Goal: Task Accomplishment & Management: Use online tool/utility

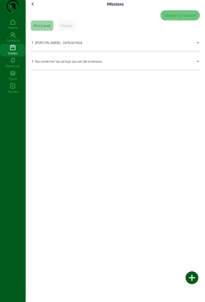
click at [73, 28] on div "Chantier" at bounding box center [66, 25] width 13 height 5
click at [45, 31] on div "Mon travail" at bounding box center [42, 25] width 23 height 10
click at [36, 7] on icon at bounding box center [33, 4] width 6 height 6
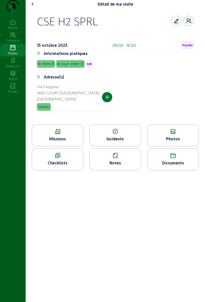
click at [177, 166] on div "Documents" at bounding box center [172, 163] width 51 height 6
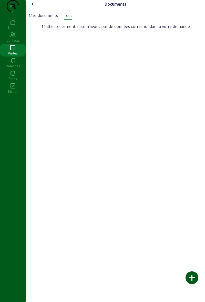
click at [51, 18] on div "Mes documents" at bounding box center [43, 15] width 29 height 6
click at [36, 7] on icon at bounding box center [33, 4] width 6 height 6
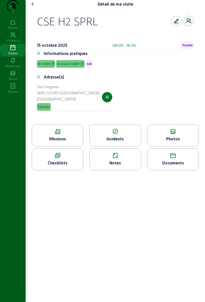
click at [161, 135] on icon at bounding box center [172, 132] width 51 height 6
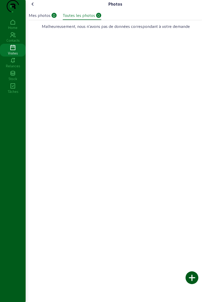
click at [37, 8] on cam-font-icon at bounding box center [33, 4] width 8 height 8
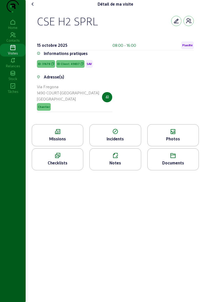
click at [187, 49] on span "Planifié" at bounding box center [187, 45] width 13 height 8
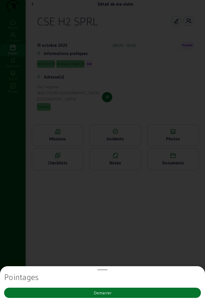
click at [152, 292] on button "Demarrer" at bounding box center [102, 293] width 197 height 10
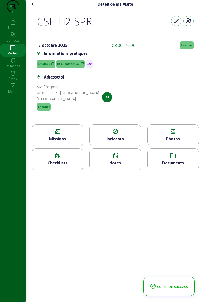
click at [175, 142] on div "Photos" at bounding box center [172, 139] width 51 height 6
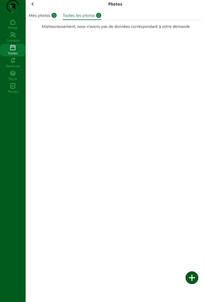
click at [188, 273] on div at bounding box center [191, 278] width 13 height 13
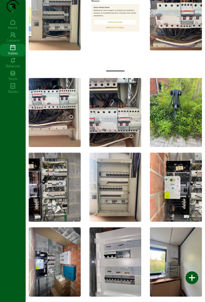
scroll to position [205, 0]
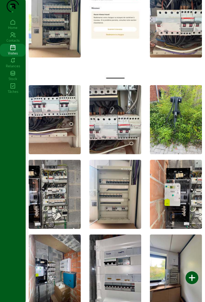
click at [178, 138] on img at bounding box center [176, 119] width 52 height 69
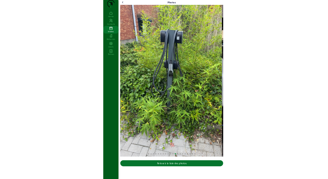
scroll to position [0, 0]
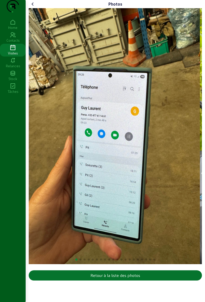
click at [34, 7] on icon at bounding box center [33, 4] width 6 height 6
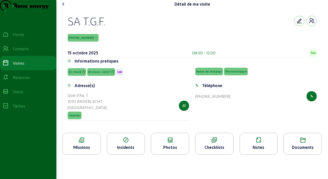
click at [205, 48] on div "Détail de ma visite SA T.G.F. 22337-5-1 15 octobre 2025 08:00 - 12:00 Fait Info…" at bounding box center [191, 79] width 271 height 159
